Goal: Information Seeking & Learning: Learn about a topic

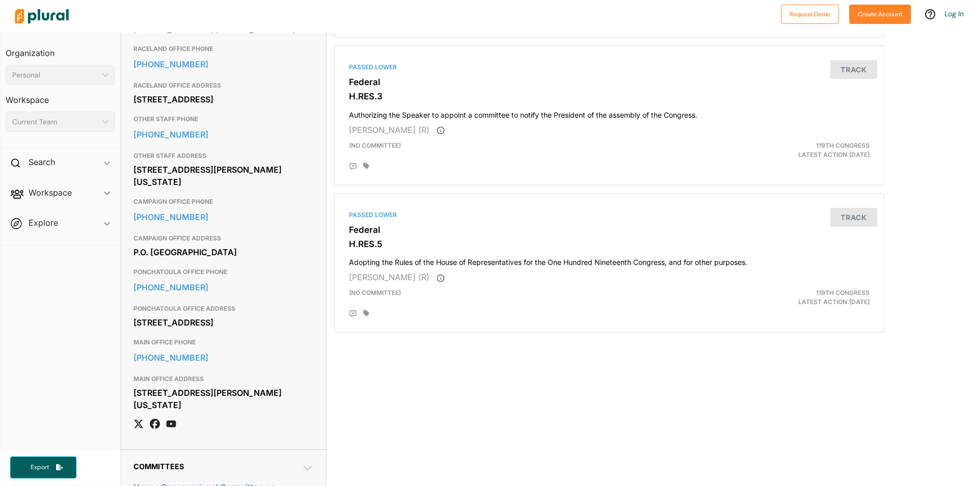
scroll to position [509, 0]
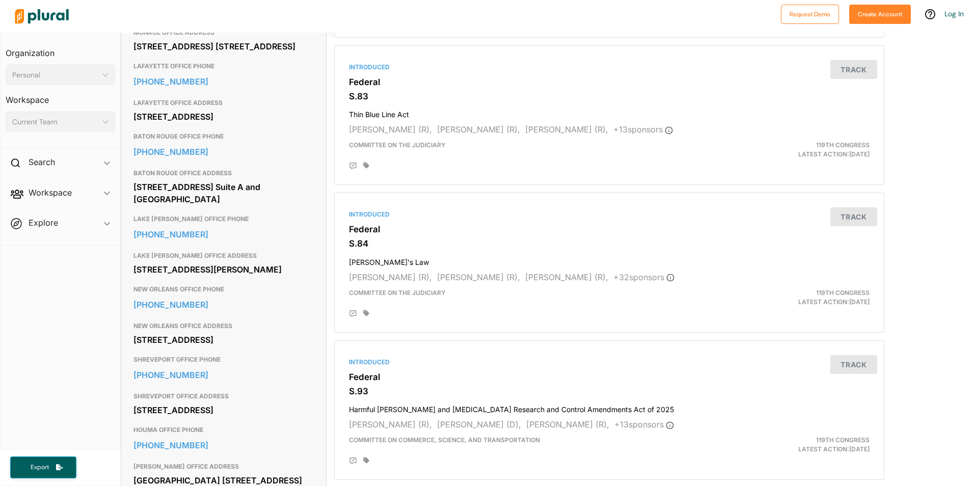
scroll to position [509, 0]
